Goal: Task Accomplishment & Management: Complete application form

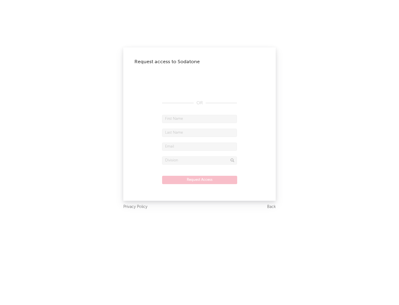
click at [200, 119] on input "text" at bounding box center [199, 119] width 75 height 8
type input "[PERSON_NAME]"
click at [200, 132] on input "text" at bounding box center [199, 133] width 75 height 8
type input "[PERSON_NAME]"
click at [200, 146] on input "text" at bounding box center [199, 146] width 75 height 8
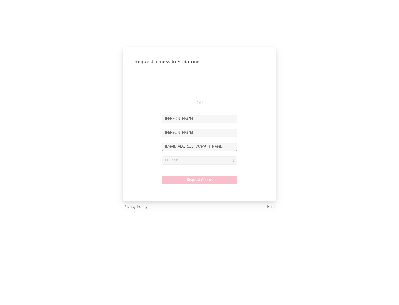
type input "[EMAIL_ADDRESS][DOMAIN_NAME]"
click at [200, 160] on input "text" at bounding box center [199, 160] width 75 height 8
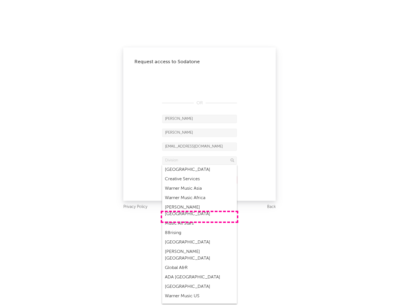
click at [200, 219] on div "Music All Stars" at bounding box center [199, 223] width 75 height 9
type input "Music All Stars"
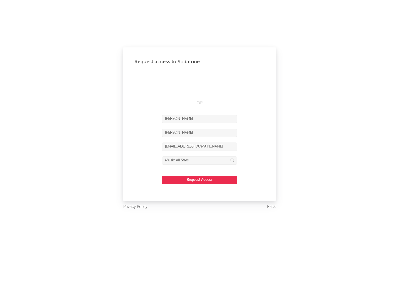
click at [200, 180] on button "Request Access" at bounding box center [199, 180] width 75 height 8
